Goal: Find specific page/section: Find specific page/section

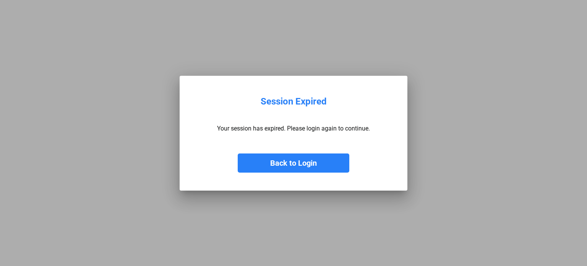
click at [304, 156] on button "Back to Login" at bounding box center [294, 162] width 112 height 19
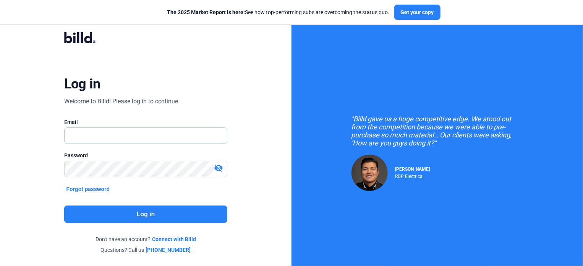
click at [177, 134] on input "text" at bounding box center [146, 136] width 163 height 16
type input "[PERSON_NAME][EMAIL_ADDRESS][DOMAIN_NAME]"
click at [140, 214] on button "Log in" at bounding box center [146, 214] width 164 height 18
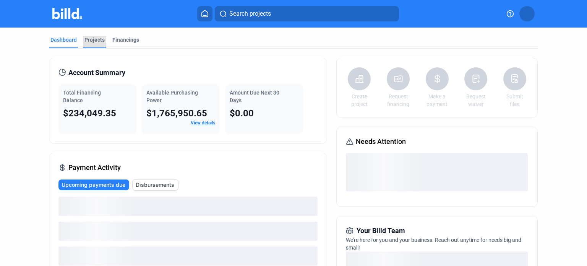
click at [94, 41] on div "Projects" at bounding box center [94, 40] width 20 height 8
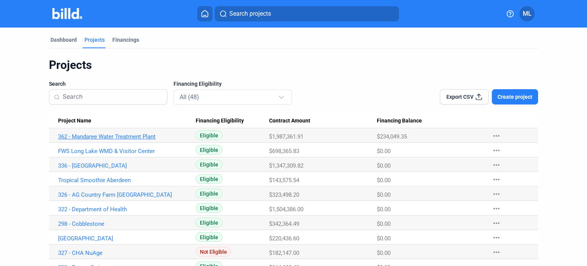
click at [119, 138] on link "362 - Mandaree Water Treatment Plant" at bounding box center [124, 136] width 133 height 7
